Goal: Task Accomplishment & Management: Manage account settings

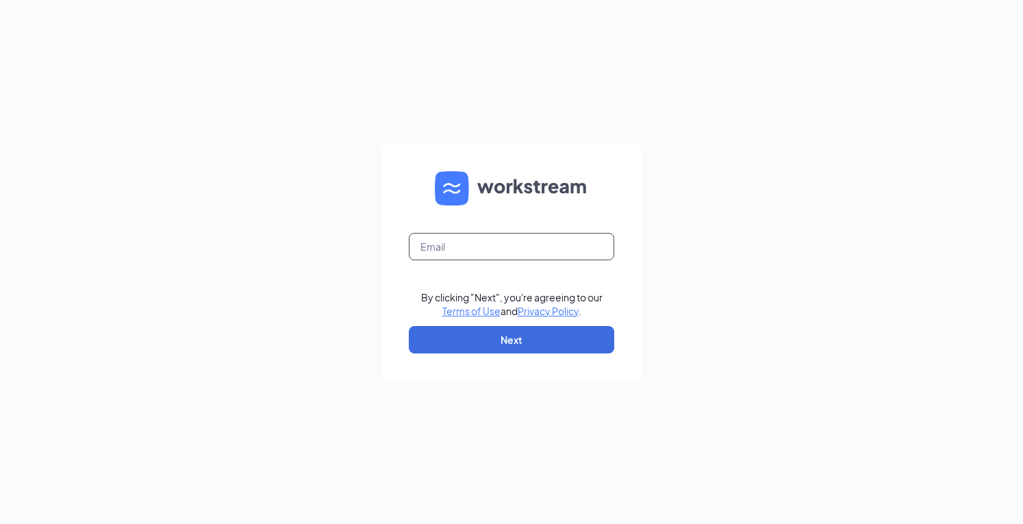
click at [503, 249] on input "text" at bounding box center [511, 246] width 205 height 27
type input "jmcfaddin@donatos.com"
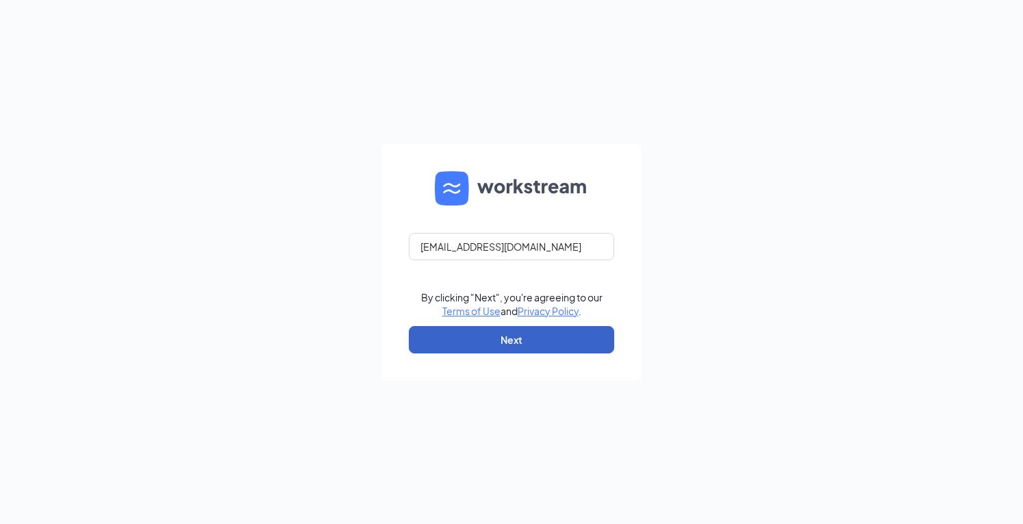
click at [529, 340] on button "Next" at bounding box center [511, 339] width 205 height 27
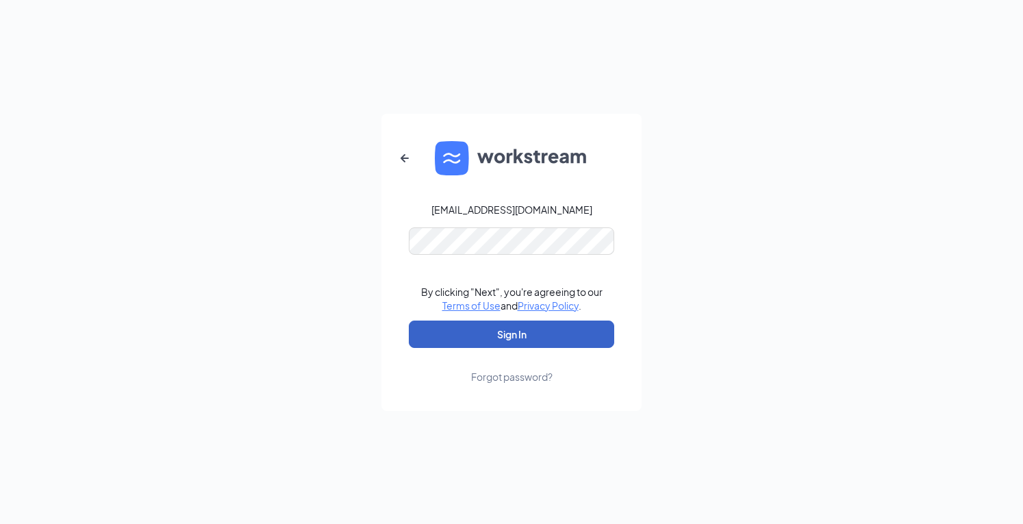
click at [531, 334] on button "Sign In" at bounding box center [511, 334] width 205 height 27
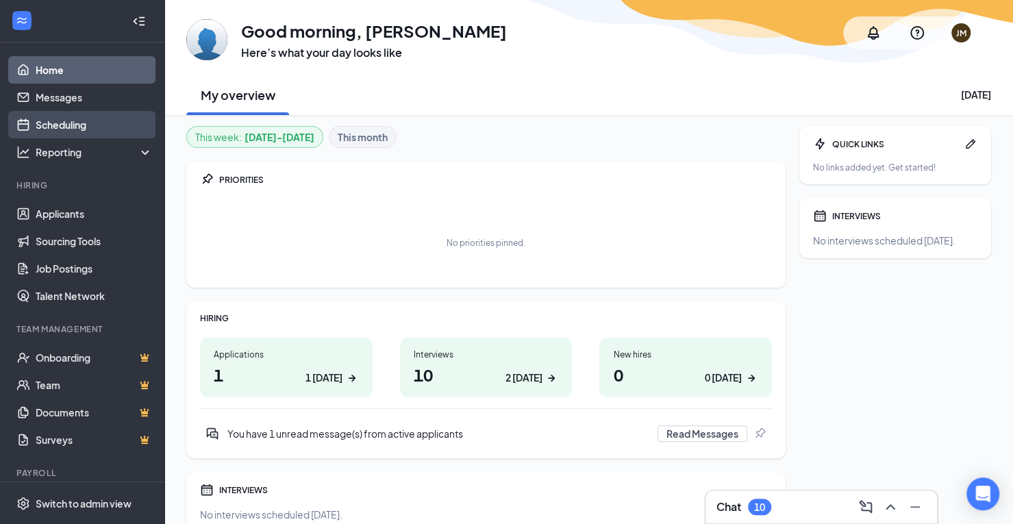
click at [71, 127] on link "Scheduling" at bounding box center [94, 124] width 117 height 27
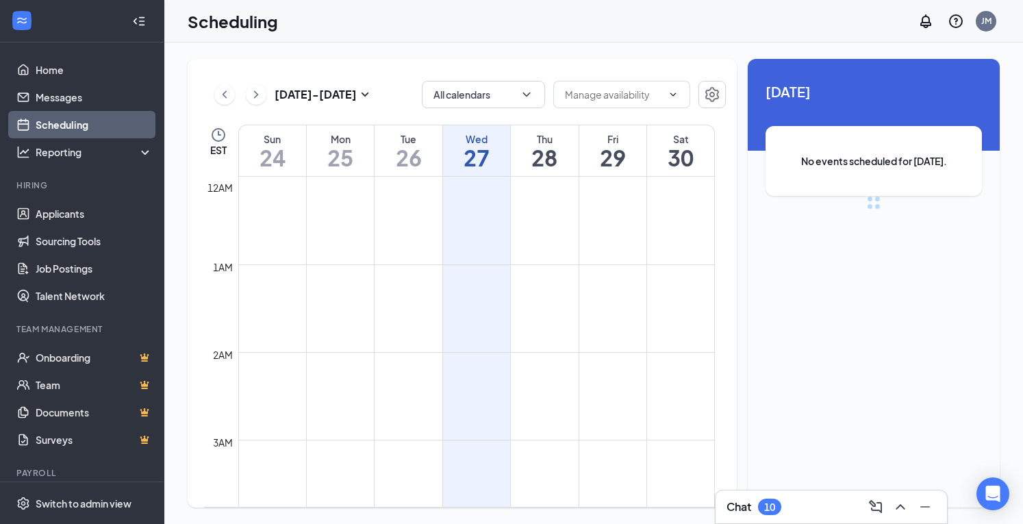
scroll to position [673, 0]
click at [474, 154] on h1 "27" at bounding box center [476, 157] width 67 height 23
click at [549, 155] on h1 "28" at bounding box center [544, 157] width 67 height 23
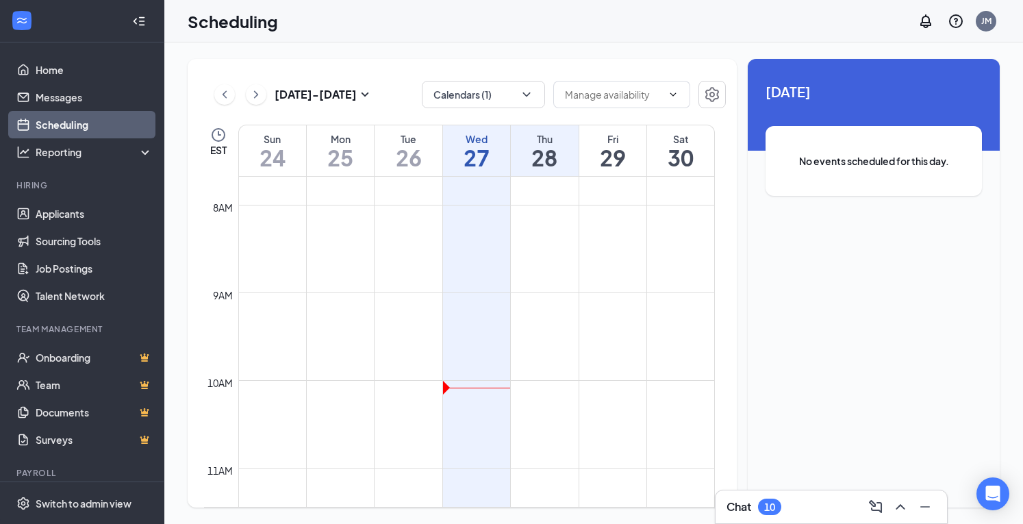
click at [616, 146] on h1 "29" at bounding box center [612, 157] width 67 height 23
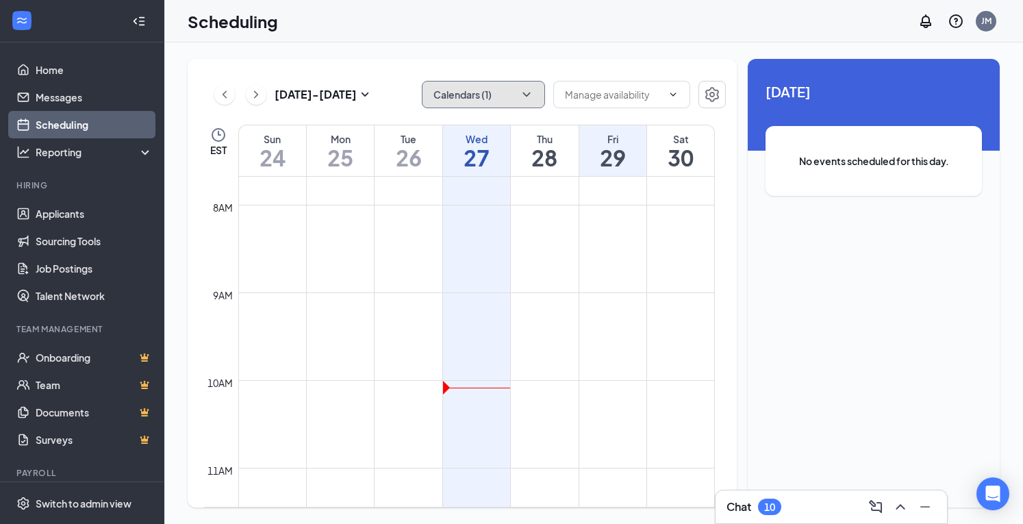
click at [500, 92] on button "Calendars (1)" at bounding box center [483, 94] width 123 height 27
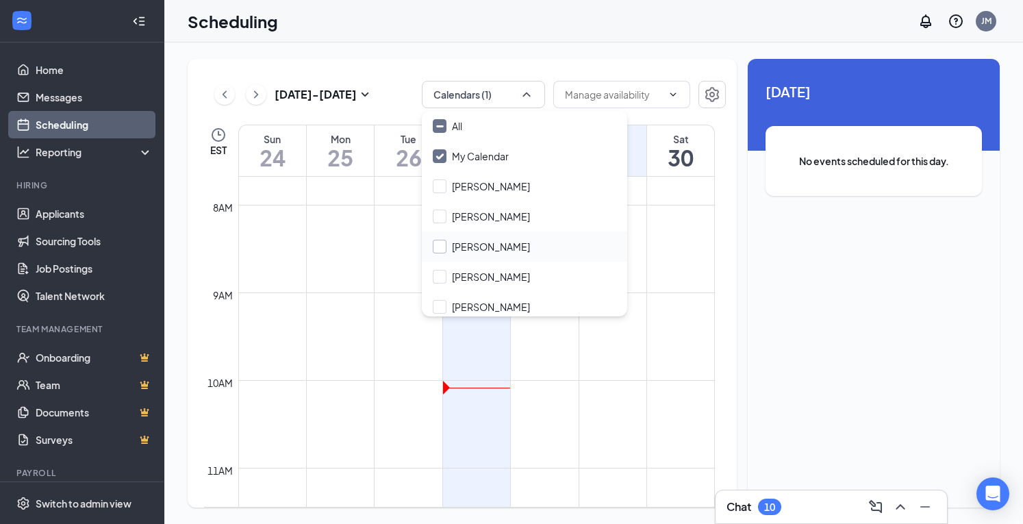
click at [479, 249] on input "[PERSON_NAME]" at bounding box center [481, 247] width 97 height 14
checkbox input "true"
click at [536, 35] on div "Scheduling JM" at bounding box center [593, 21] width 859 height 42
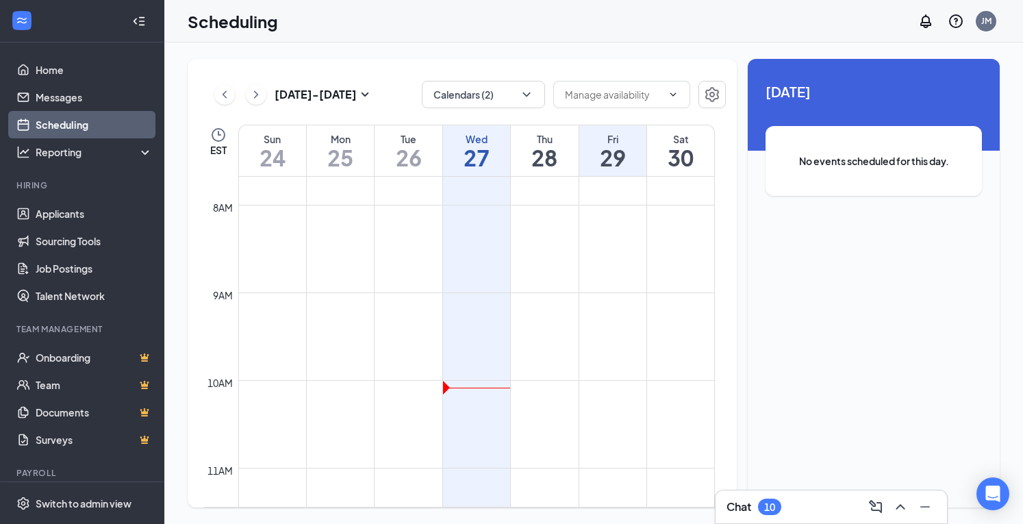
click at [481, 149] on h1 "27" at bounding box center [476, 157] width 67 height 23
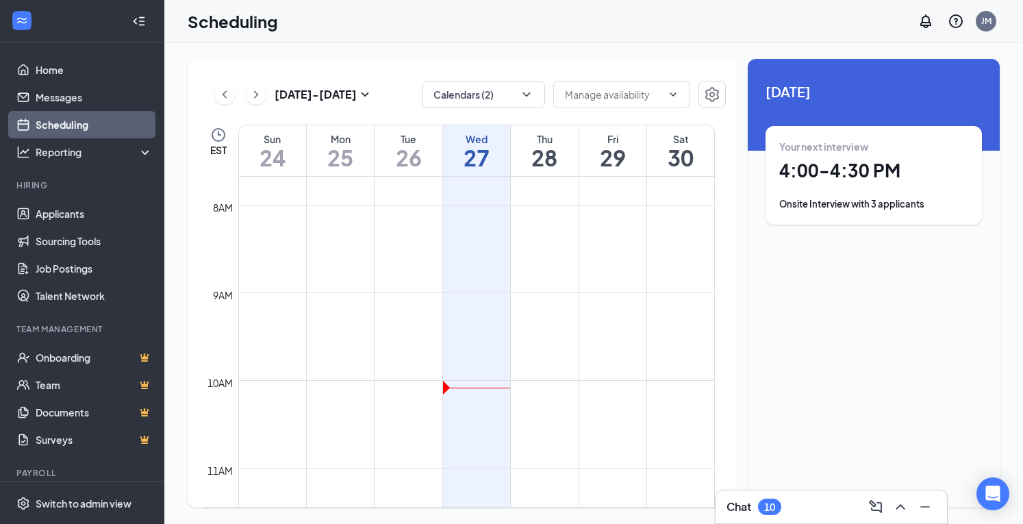
click at [856, 205] on div "Onsite Interview with 3 applicants" at bounding box center [874, 204] width 189 height 14
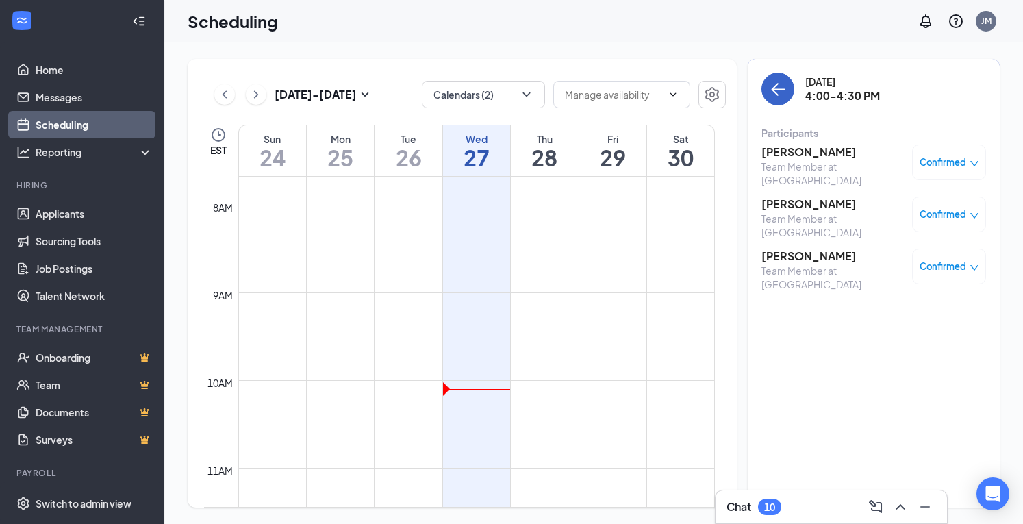
click at [781, 95] on icon "ArrowLeft" at bounding box center [778, 89] width 16 height 16
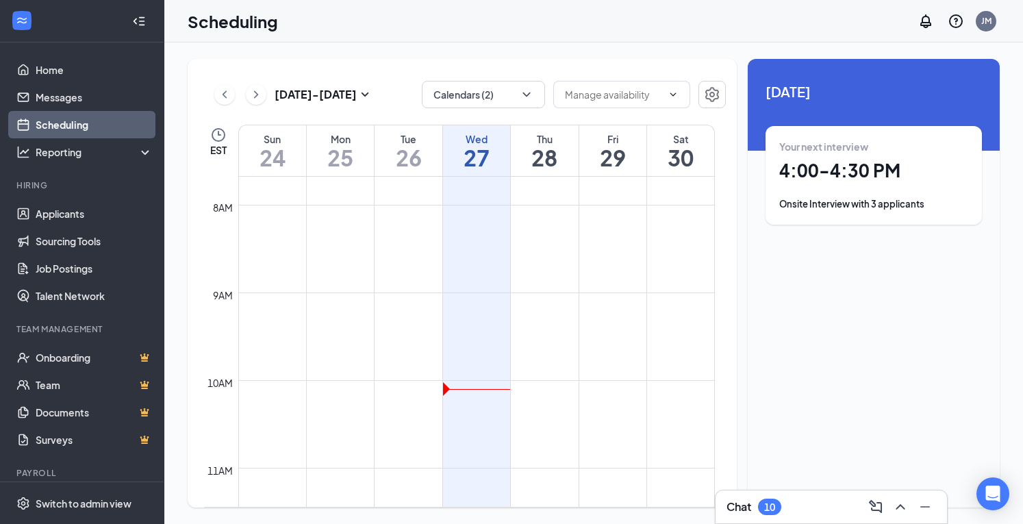
click at [558, 153] on h1 "28" at bounding box center [544, 157] width 67 height 23
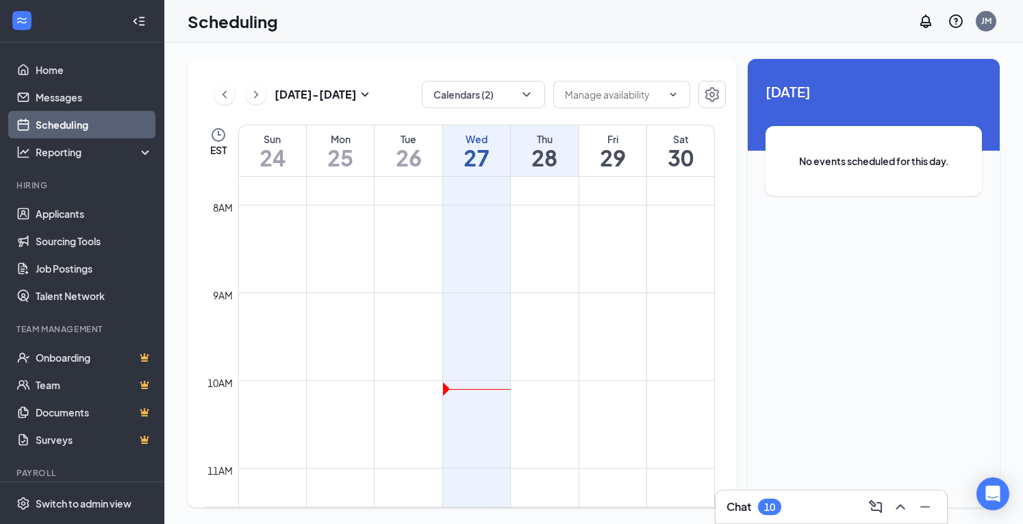
click at [611, 154] on h1 "29" at bounding box center [612, 157] width 67 height 23
click at [684, 151] on h1 "30" at bounding box center [680, 157] width 67 height 23
click at [496, 151] on h1 "27" at bounding box center [476, 157] width 67 height 23
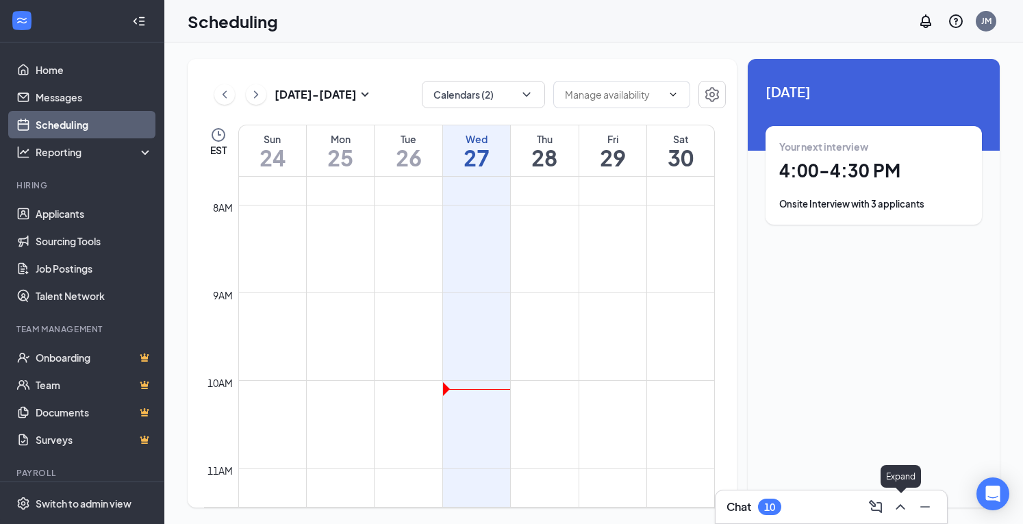
click at [901, 510] on icon "ChevronUp" at bounding box center [901, 507] width 16 height 16
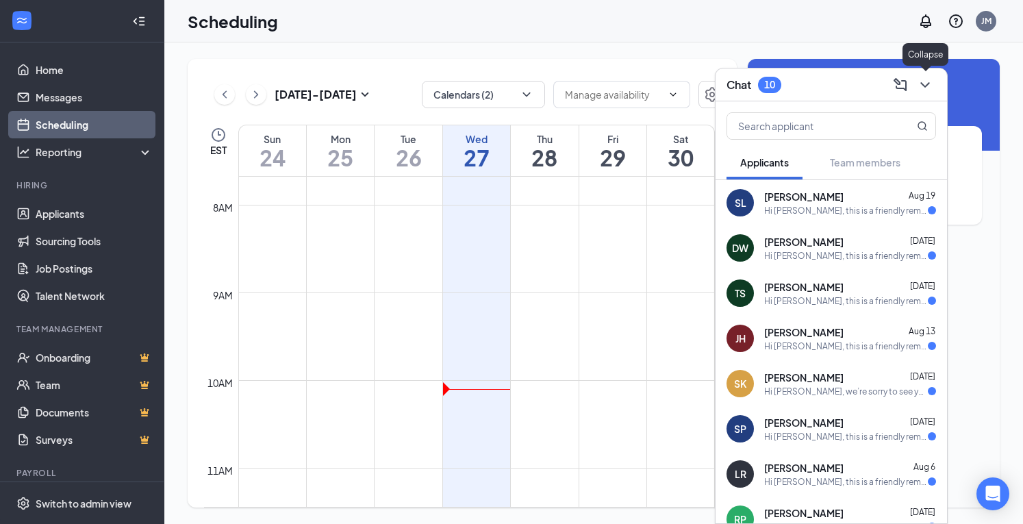
click at [933, 88] on icon "ChevronDown" at bounding box center [925, 85] width 16 height 16
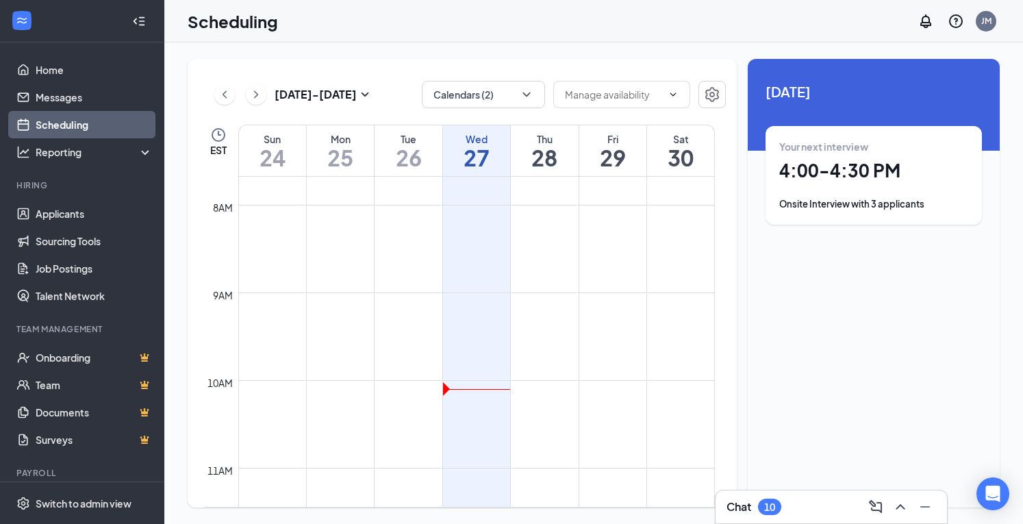
click at [885, 206] on div "Onsite Interview with 3 applicants" at bounding box center [874, 204] width 189 height 14
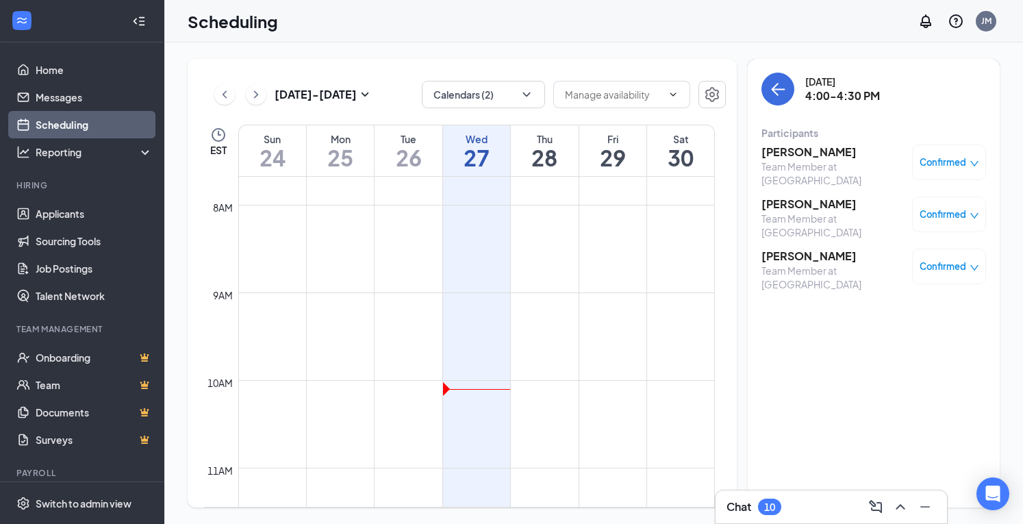
click at [815, 149] on h3 "[PERSON_NAME]" at bounding box center [834, 152] width 144 height 15
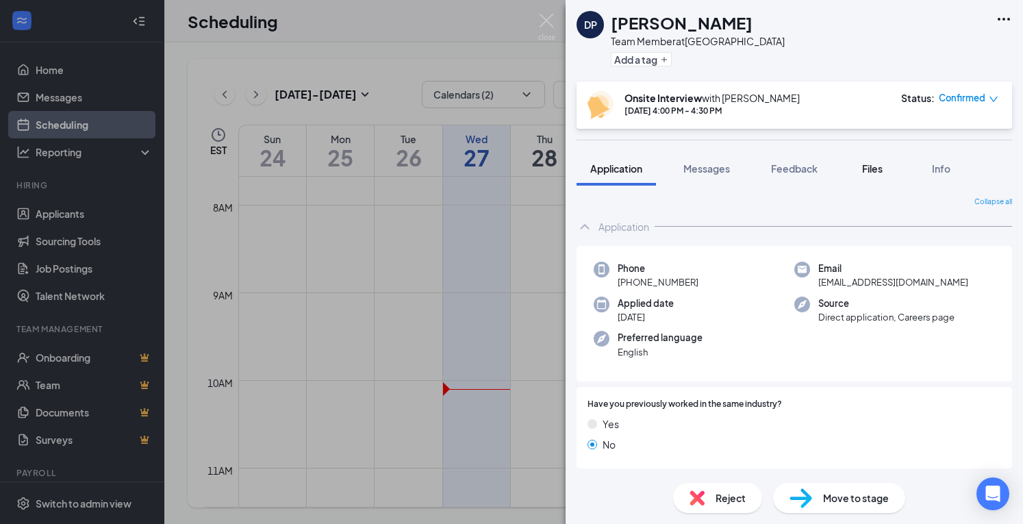
click at [875, 169] on span "Files" at bounding box center [872, 168] width 21 height 12
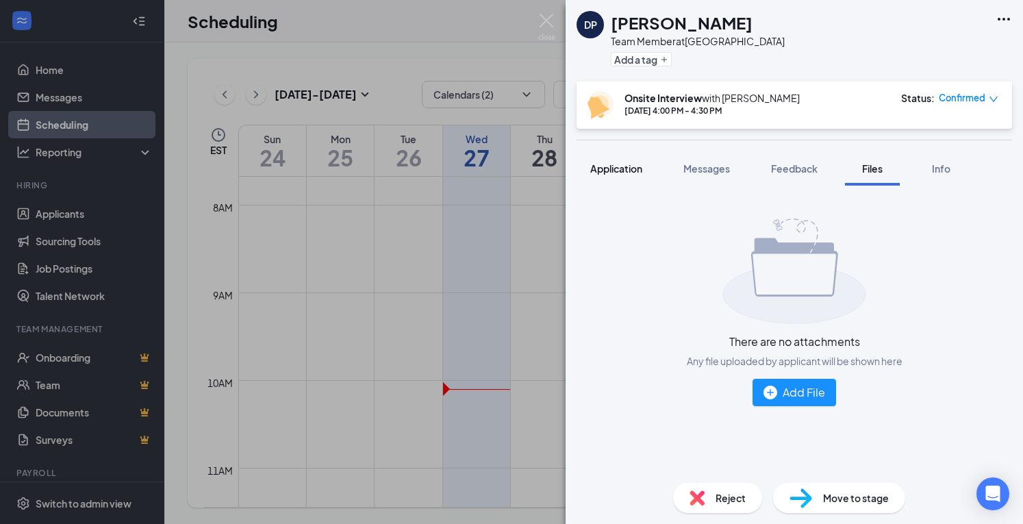
click at [627, 168] on span "Application" at bounding box center [616, 168] width 52 height 12
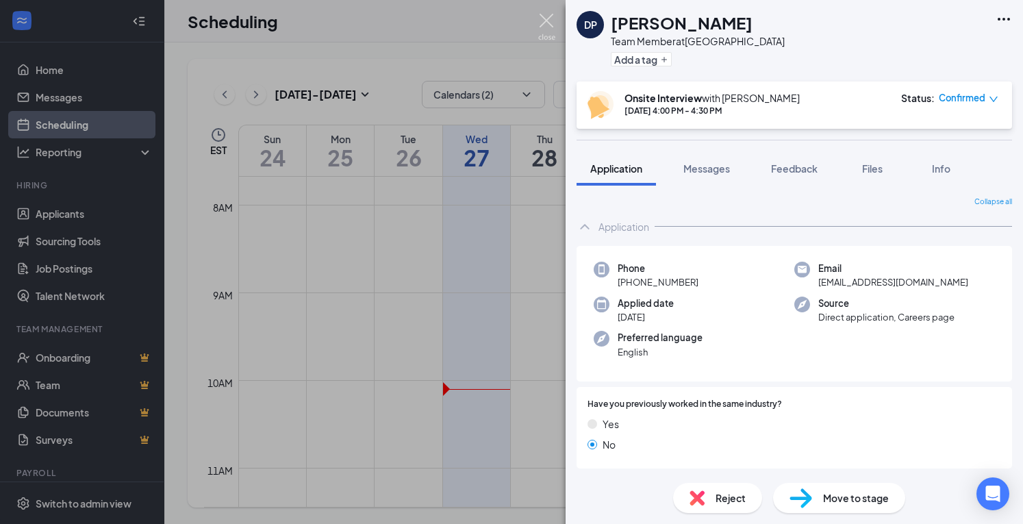
click at [547, 21] on img at bounding box center [546, 27] width 17 height 27
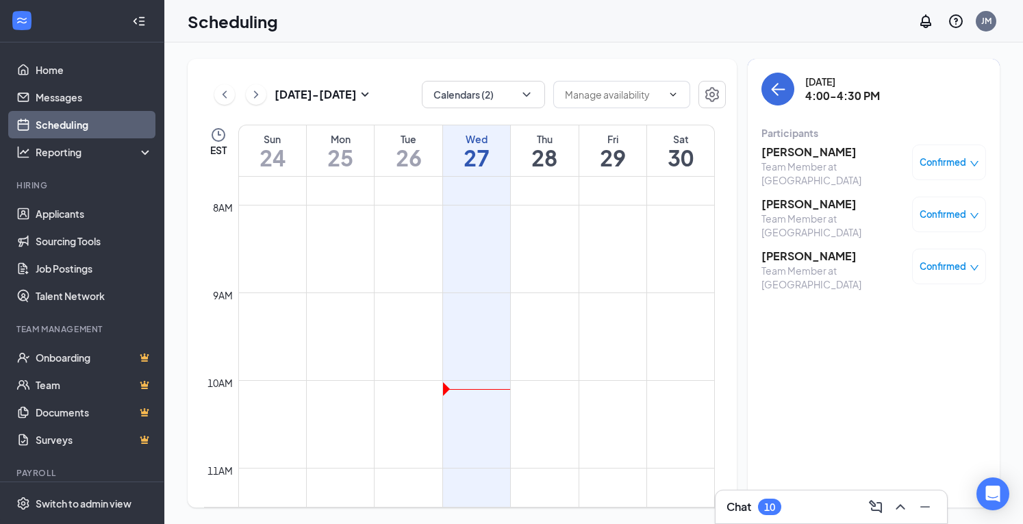
click at [809, 203] on h3 "[PERSON_NAME]" at bounding box center [834, 204] width 144 height 15
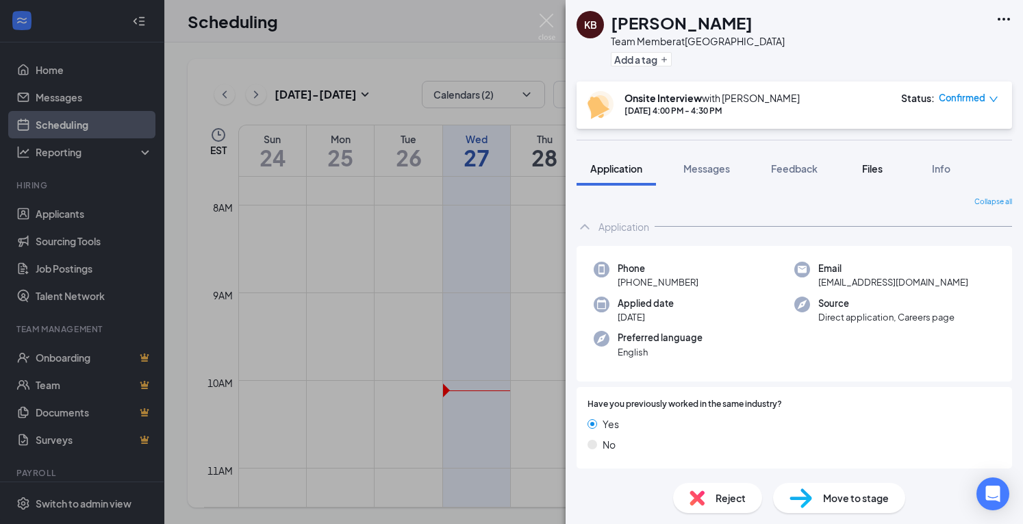
click at [877, 169] on span "Files" at bounding box center [872, 168] width 21 height 12
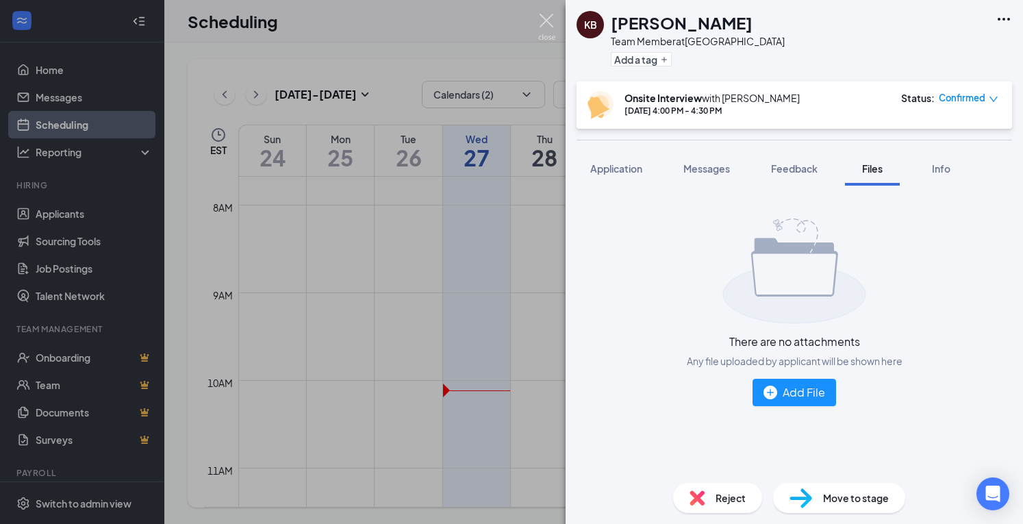
click at [545, 18] on img at bounding box center [546, 27] width 17 height 27
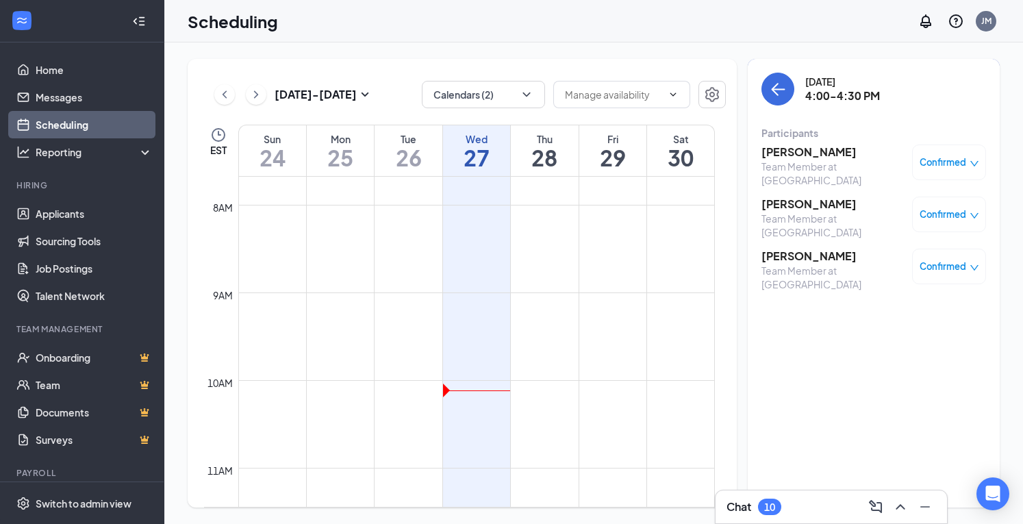
click at [823, 249] on h3 "[PERSON_NAME]" at bounding box center [834, 256] width 144 height 15
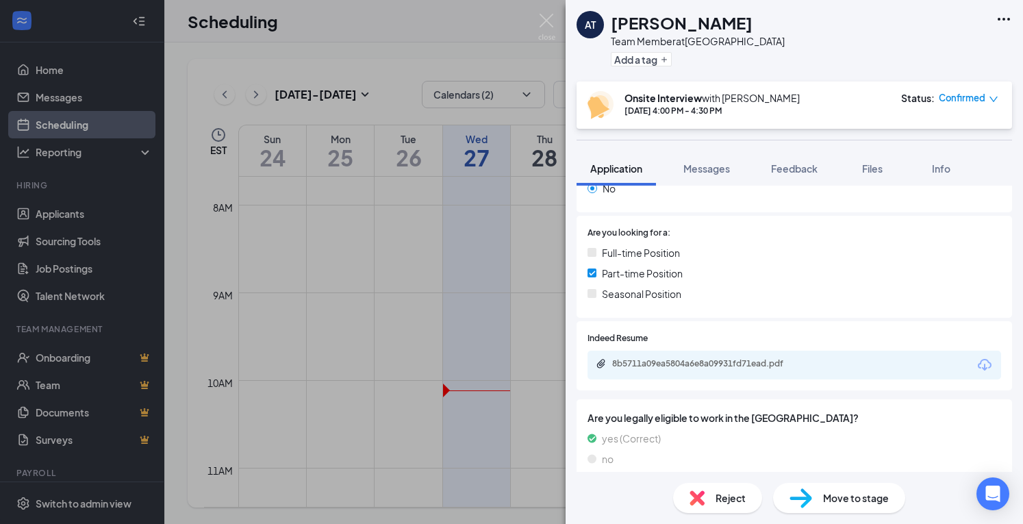
scroll to position [270, 0]
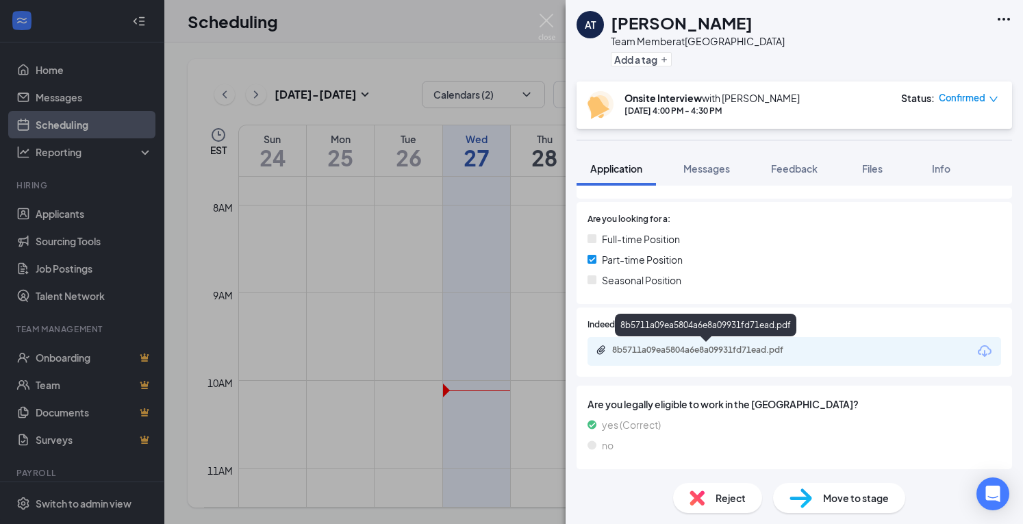
click at [759, 356] on div "8b5711a09ea5804a6e8a09931fd71ead.pdf" at bounding box center [707, 351] width 222 height 13
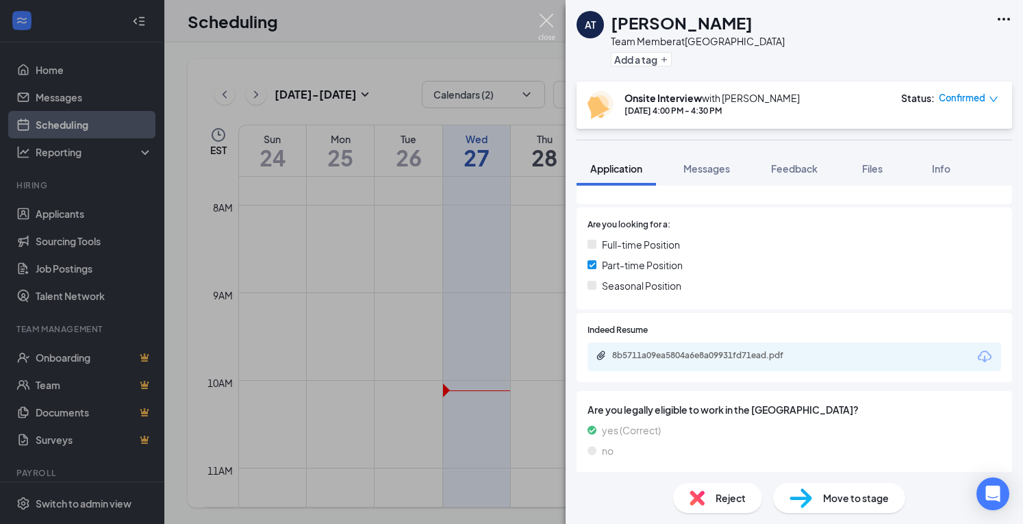
click at [549, 20] on img at bounding box center [546, 27] width 17 height 27
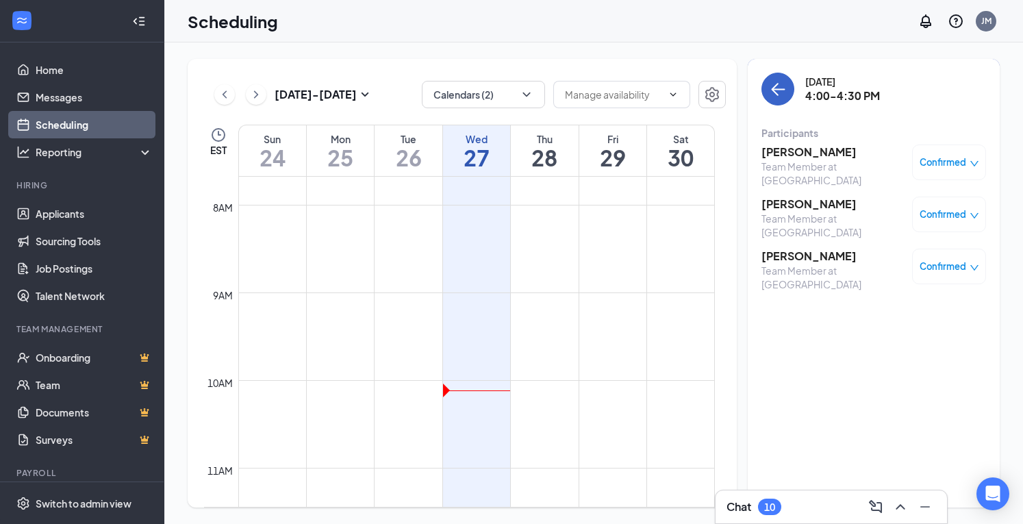
click at [773, 86] on icon "ArrowLeft" at bounding box center [778, 89] width 16 height 16
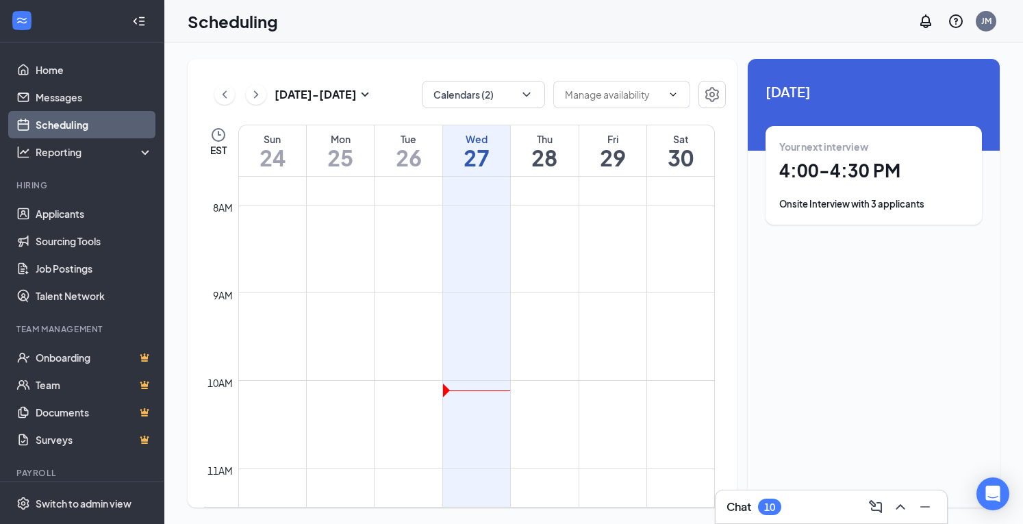
click at [620, 147] on h1 "29" at bounding box center [612, 157] width 67 height 23
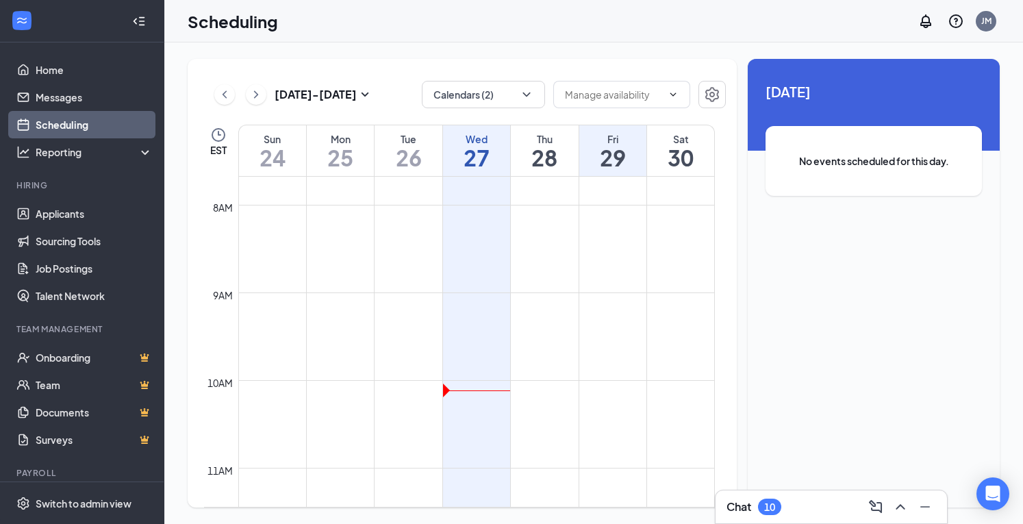
click at [683, 146] on h1 "30" at bounding box center [680, 157] width 67 height 23
click at [551, 153] on h1 "28" at bounding box center [544, 157] width 67 height 23
